Goal: Task Accomplishment & Management: Complete application form

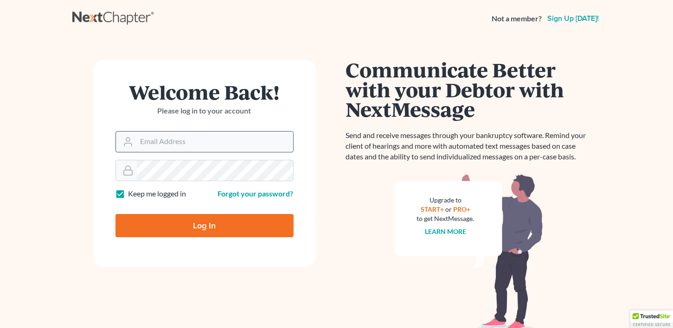
type input "CLJPCADMIN@MGACOXMAIL.COM"
click at [168, 146] on input "CLJPCADMIN@MGACOXMAIL.COM" at bounding box center [215, 142] width 156 height 20
click at [172, 223] on input "Log In" at bounding box center [205, 225] width 178 height 23
type input "Thinking..."
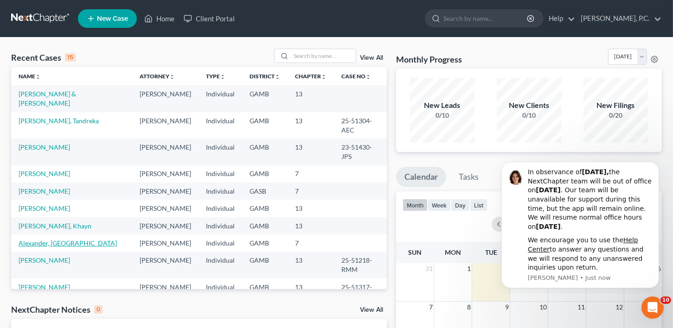
click at [51, 247] on link "Alexander, [GEOGRAPHIC_DATA]" at bounding box center [68, 243] width 98 height 8
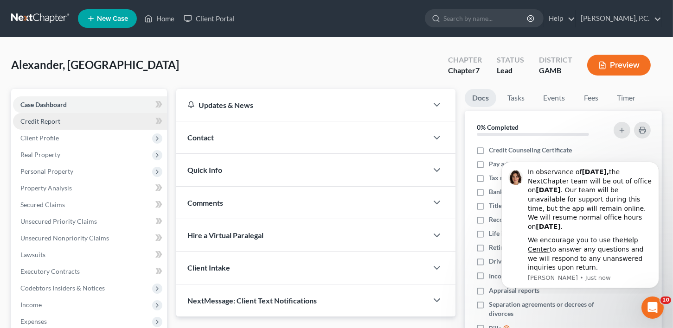
click at [44, 116] on link "Credit Report" at bounding box center [90, 121] width 154 height 17
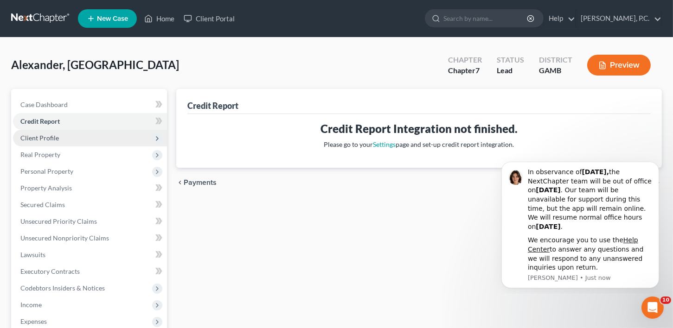
click at [45, 134] on span "Client Profile" at bounding box center [39, 138] width 39 height 8
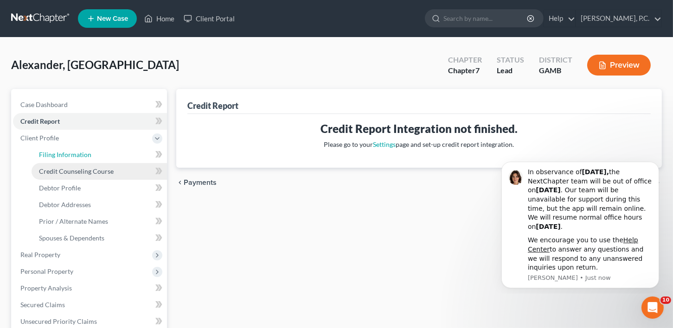
click at [43, 156] on span "Filing Information" at bounding box center [65, 155] width 52 height 8
select select "1"
select select "0"
select select "10"
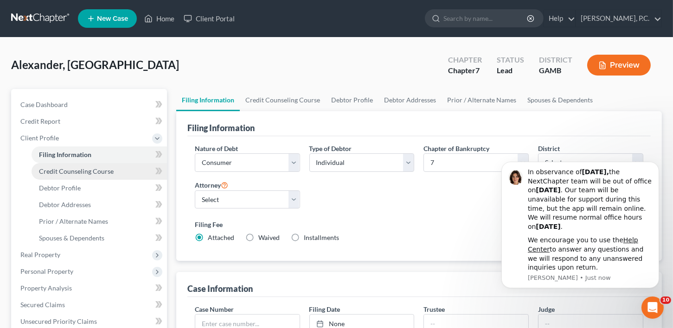
click at [70, 176] on link "Credit Counseling Course" at bounding box center [99, 171] width 135 height 17
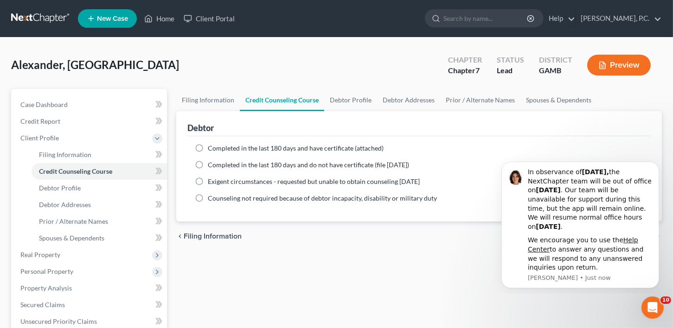
click at [208, 164] on label "Completed in the last 180 days and do not have certificate (file [DATE])" at bounding box center [308, 165] width 201 height 9
click at [212, 164] on input "Completed in the last 180 days and do not have certificate (file [DATE])" at bounding box center [215, 164] width 6 height 6
radio input "true"
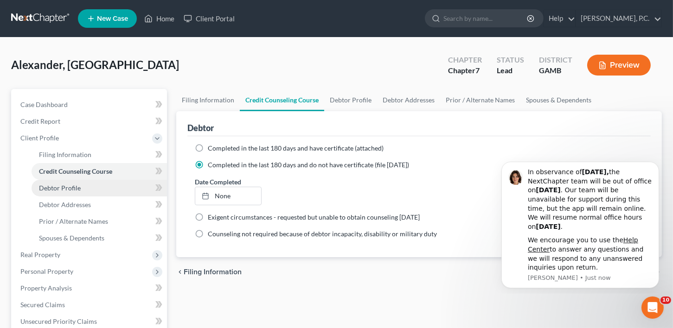
click at [72, 189] on span "Debtor Profile" at bounding box center [60, 188] width 42 height 8
select select "0"
select select "3"
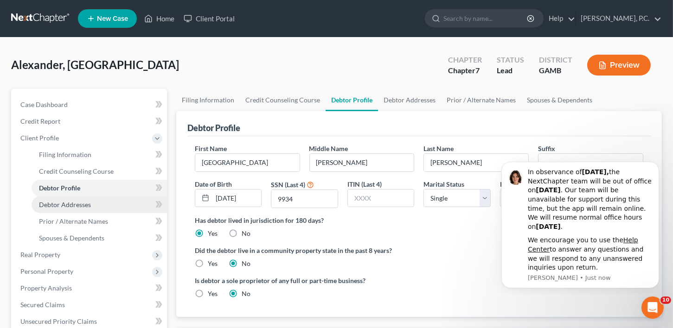
click at [71, 198] on link "Debtor Addresses" at bounding box center [99, 205] width 135 height 17
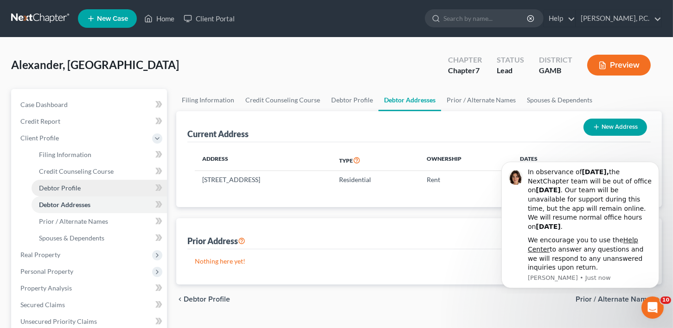
click at [70, 186] on span "Debtor Profile" at bounding box center [60, 188] width 42 height 8
select select "0"
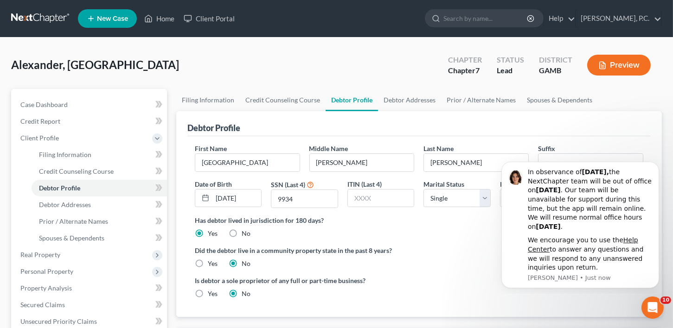
click at [666, 136] on div "Filing Information Credit Counseling Course Debtor Profile Debtor Addresses Pri…" at bounding box center [419, 323] width 495 height 469
click at [651, 302] on icon "Open Intercom Messenger" at bounding box center [651, 306] width 15 height 15
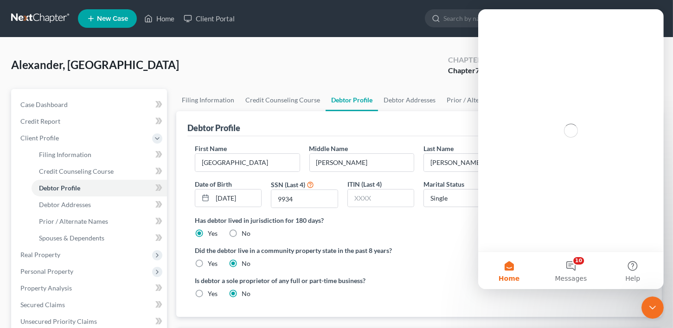
drag, startPoint x: 462, startPoint y: 302, endPoint x: 463, endPoint y: 296, distance: 6.0
click at [463, 302] on div "Is debtor a sole proprietor of any full or part-time business? Yes No" at bounding box center [419, 291] width 458 height 30
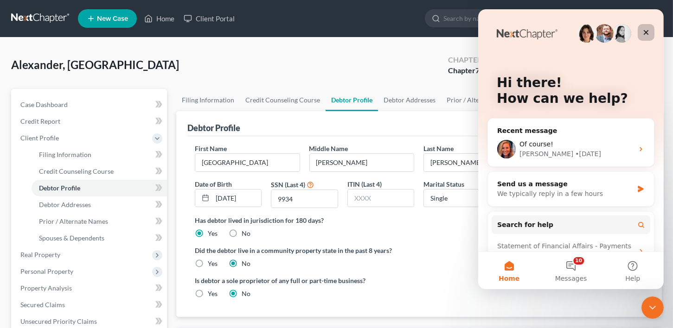
click at [644, 31] on icon "Close" at bounding box center [645, 32] width 5 height 5
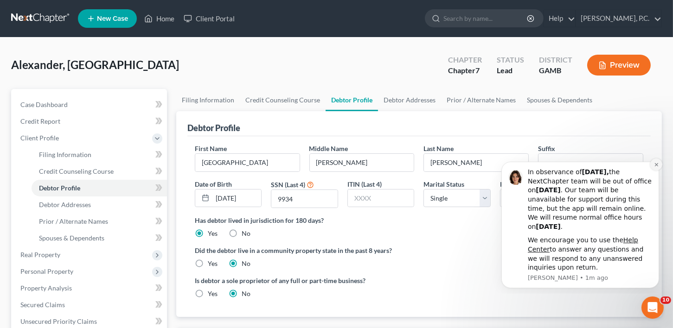
click at [655, 164] on icon "Dismiss notification" at bounding box center [656, 164] width 5 height 5
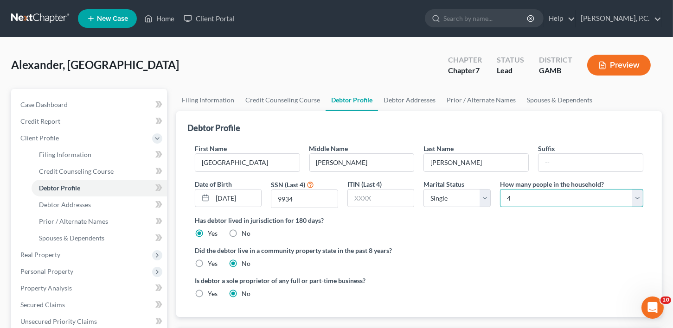
click at [607, 197] on select "Select 1 2 3 4 5 6 7 8 9 10 11 12 13 14 15 16 17 18 19 20" at bounding box center [571, 198] width 143 height 19
select select "4"
click at [500, 189] on select "Select 1 2 3 4 5 6 7 8 9 10 11 12 13 14 15 16 17 18 19 20" at bounding box center [571, 198] width 143 height 19
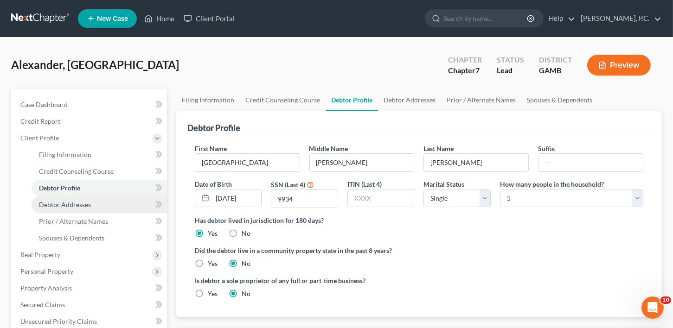
click at [50, 206] on span "Debtor Addresses" at bounding box center [65, 205] width 52 height 8
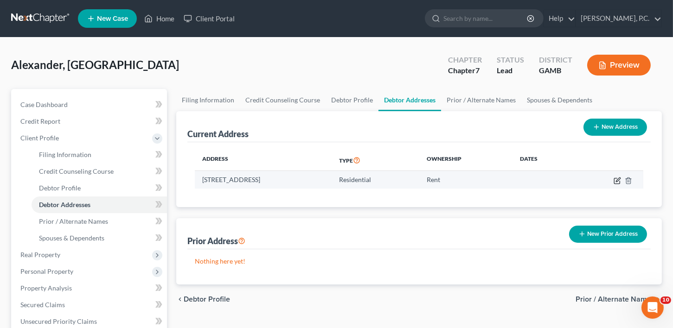
click at [618, 178] on icon "button" at bounding box center [617, 180] width 7 height 7
select select "10"
select select "75"
select select "0"
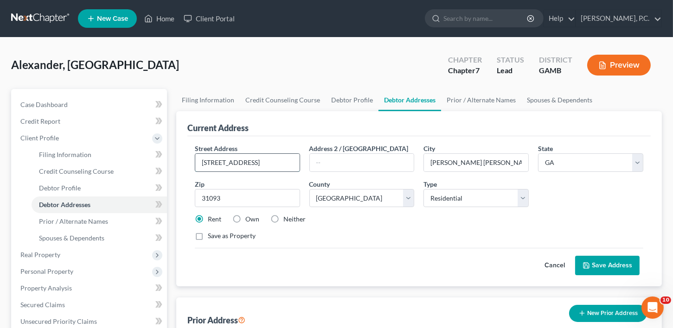
click at [230, 163] on input "[STREET_ADDRESS]" at bounding box center [247, 163] width 104 height 18
type input "[STREET_ADDRESS][PERSON_NAME]"
click at [245, 217] on label "Own" at bounding box center [252, 219] width 14 height 9
click at [249, 217] on input "Own" at bounding box center [252, 218] width 6 height 6
radio input "true"
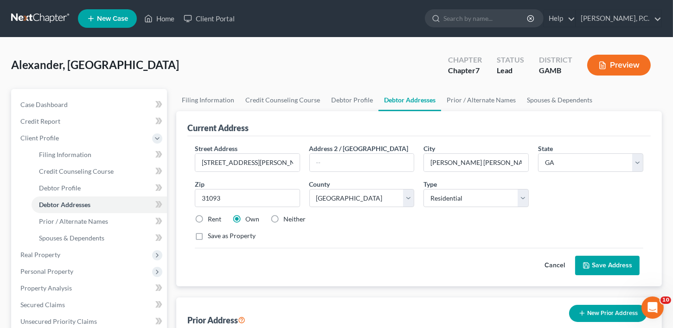
click at [598, 262] on button "Save Address" at bounding box center [607, 265] width 64 height 19
